Goal: Transaction & Acquisition: Purchase product/service

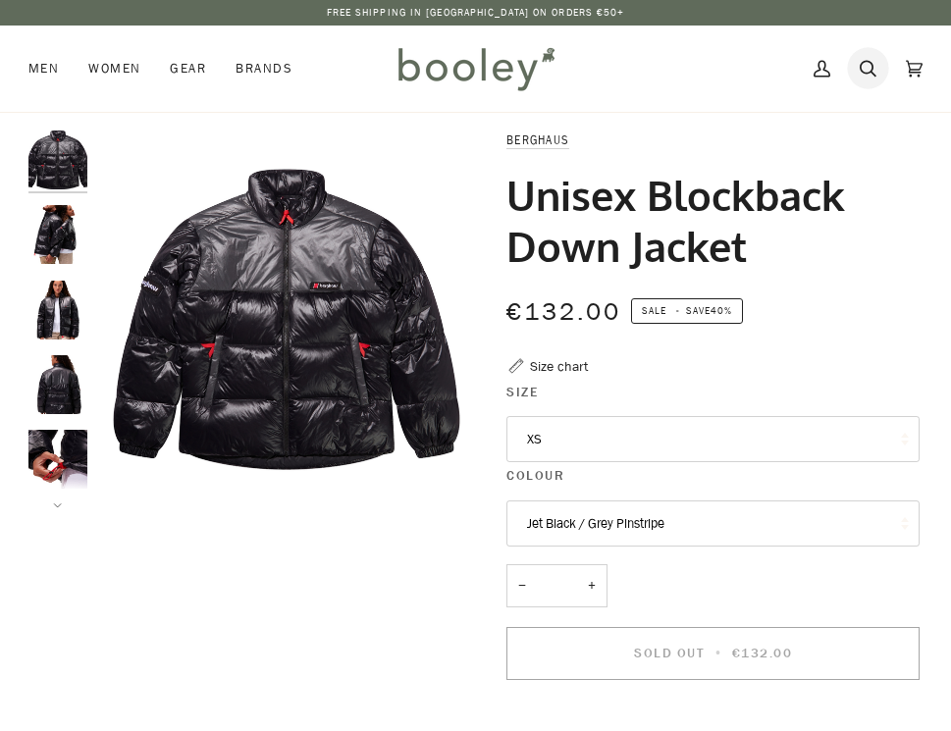
click at [874, 74] on icon at bounding box center [868, 68] width 17 height 17
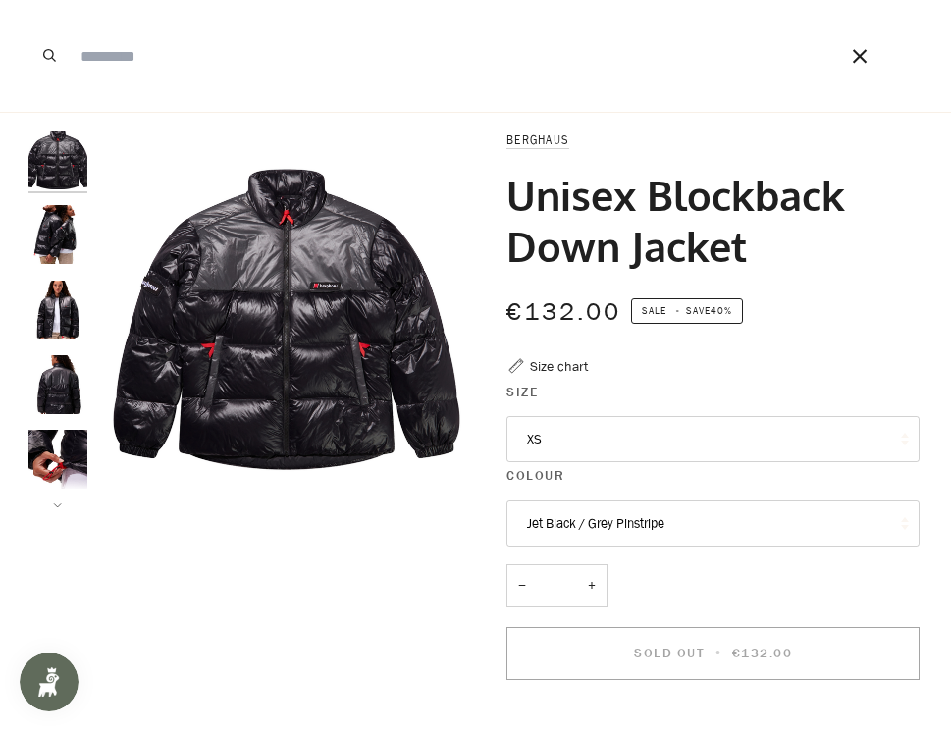
type input "*"
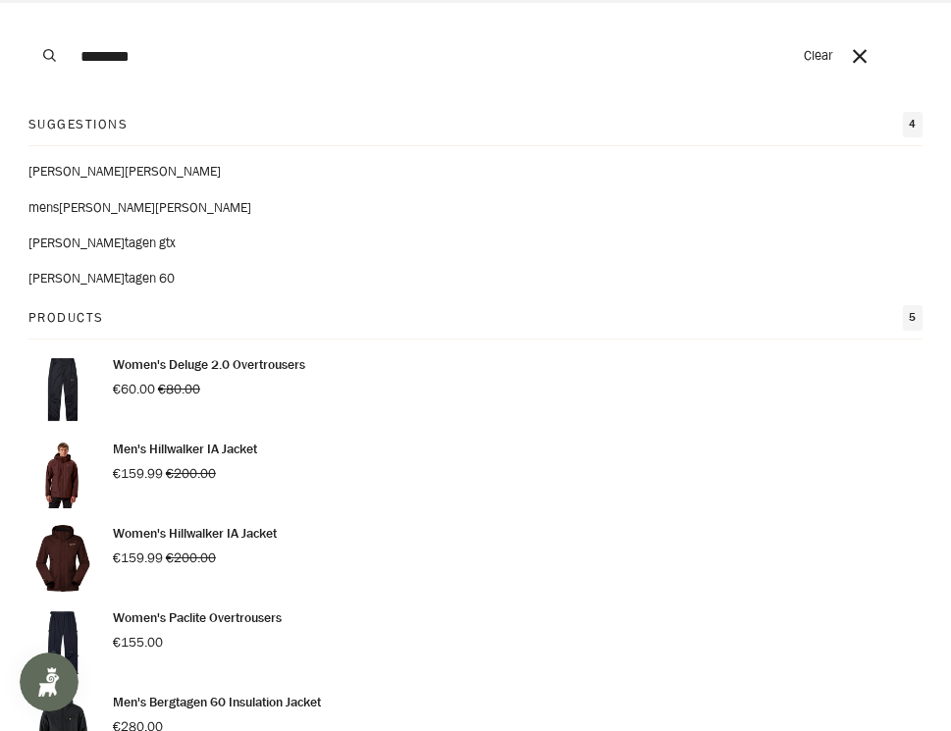
type input "********"
click at [28, 0] on button "Search" at bounding box center [49, 56] width 43 height 112
